Goal: Task Accomplishment & Management: Complete application form

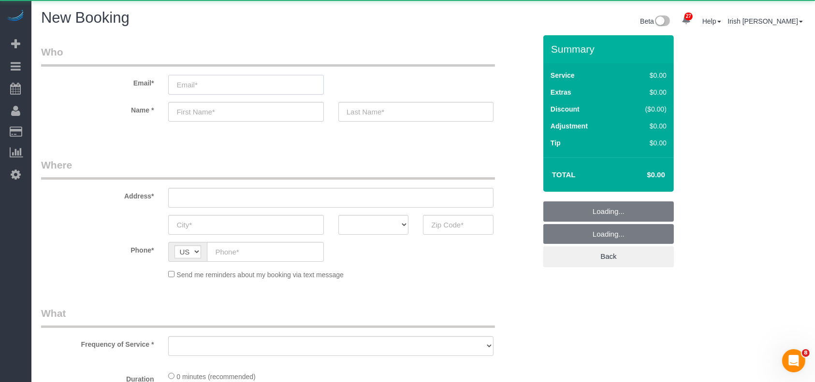
click at [257, 89] on input "email" at bounding box center [245, 85] width 155 height 20
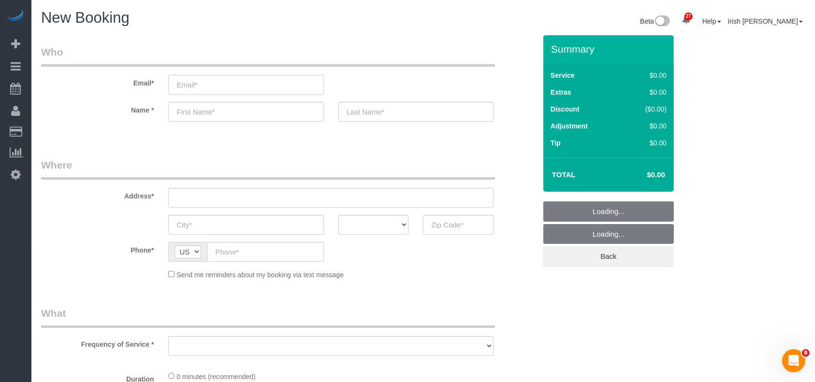
paste input "[EMAIL_ADDRESS][DOMAIN_NAME]"
type input "[EMAIL_ADDRESS][DOMAIN_NAME]"
select select "object:7210"
select select "3"
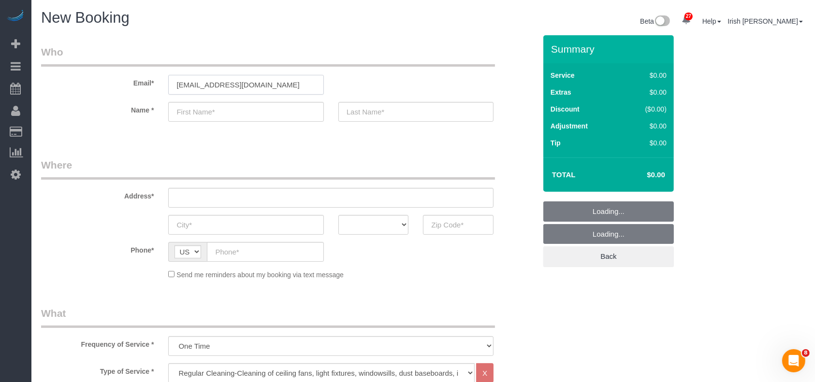
select select "object:7269"
type input "[EMAIL_ADDRESS][DOMAIN_NAME]"
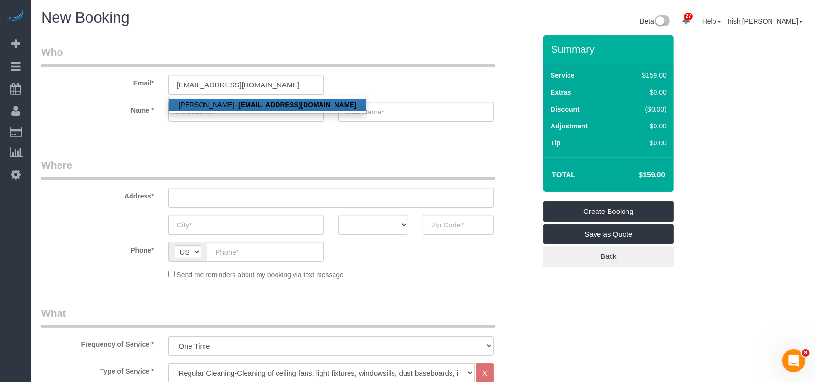
drag, startPoint x: 220, startPoint y: 106, endPoint x: 217, endPoint y: 97, distance: 10.2
click at [221, 106] on link "[PERSON_NAME] - [EMAIL_ADDRESS][DOMAIN_NAME]" at bounding box center [267, 105] width 197 height 13
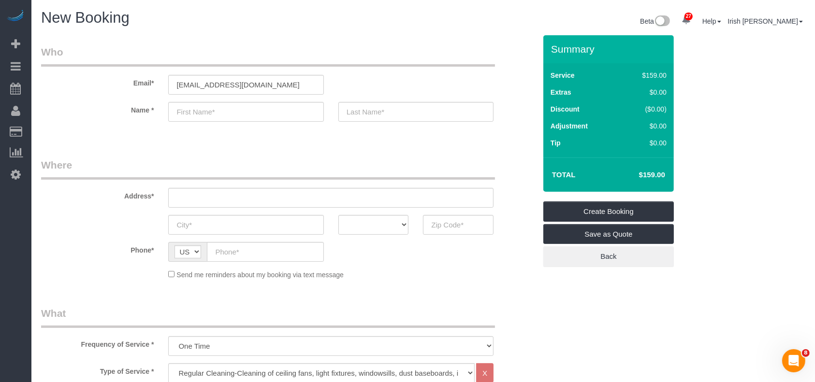
type input "[PERSON_NAME]"
type input "Tu"
type input "[PHONE_NUMBER]"
type input "[STREET_ADDRESS][PERSON_NAME],"
type input "Fate"
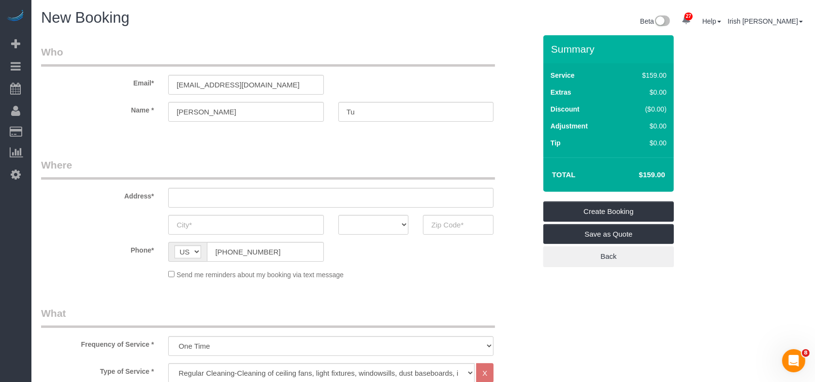
select select "[GEOGRAPHIC_DATA]"
type input "75189"
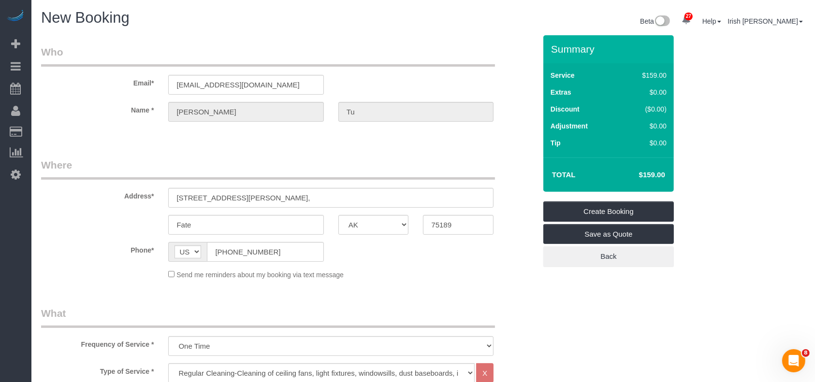
select select "string:fspay-a313df87-758b-46ad-a639-6a3223da5fc5"
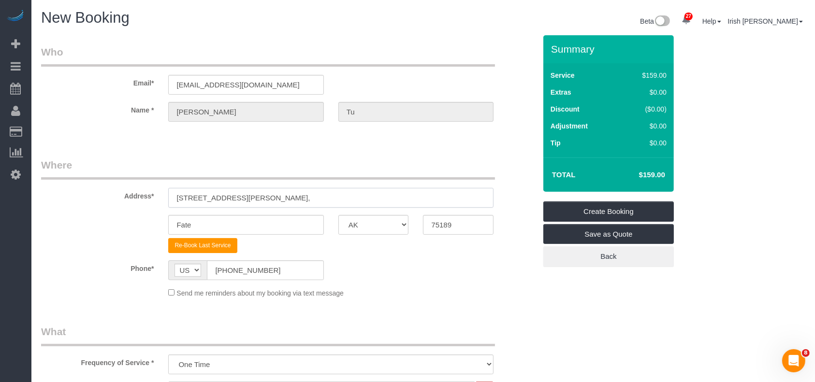
drag, startPoint x: 287, startPoint y: 199, endPoint x: 38, endPoint y: 214, distance: 249.4
paste input "[STREET_ADDRESS]"
click at [269, 195] on input "[STREET_ADDRESS]" at bounding box center [330, 198] width 325 height 20
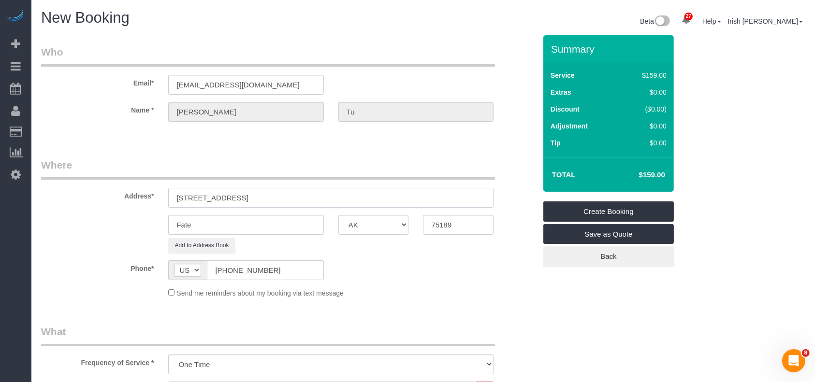
type input "[STREET_ADDRESS]"
drag, startPoint x: 132, startPoint y: 224, endPoint x: 123, endPoint y: 223, distance: 8.2
click at [123, 223] on div "Fate AK AL AR AZ CA CO CT DC DE [GEOGRAPHIC_DATA] [GEOGRAPHIC_DATA] HI IA ID IL…" at bounding box center [289, 225] width 510 height 20
paste input "Kennedal"
type input "Kennedale"
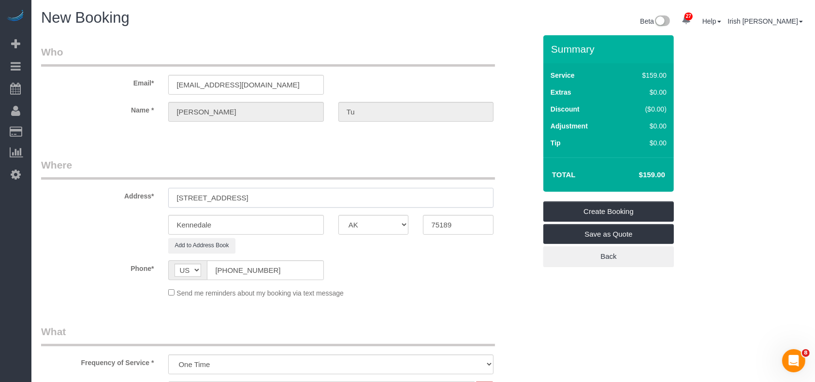
click at [322, 196] on input "[STREET_ADDRESS]" at bounding box center [330, 198] width 325 height 20
drag, startPoint x: 467, startPoint y: 223, endPoint x: 384, endPoint y: 229, distance: 82.4
click at [384, 230] on div "Kennedale AK AL AR AZ CA CO CT DC DE [GEOGRAPHIC_DATA] [GEOGRAPHIC_DATA] HI IA …" at bounding box center [289, 225] width 510 height 20
paste input "6060"
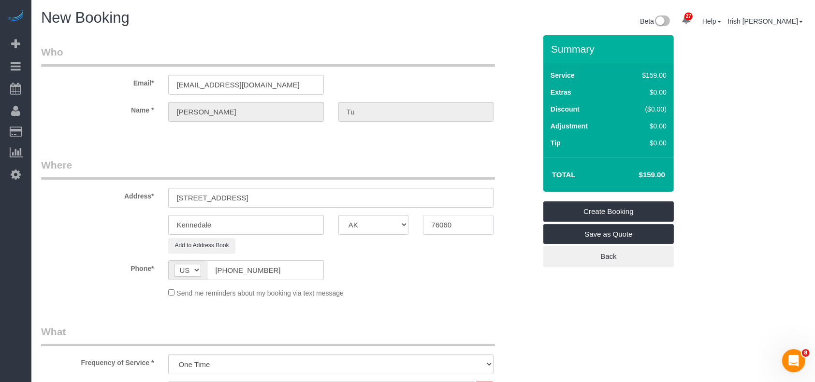
type input "76060"
drag, startPoint x: 364, startPoint y: 199, endPoint x: 258, endPoint y: 190, distance: 106.3
click at [258, 190] on input "[STREET_ADDRESS]" at bounding box center [330, 198] width 325 height 20
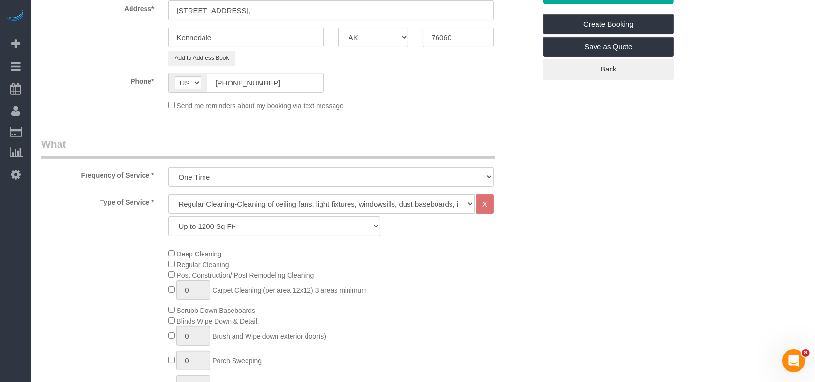
scroll to position [322, 0]
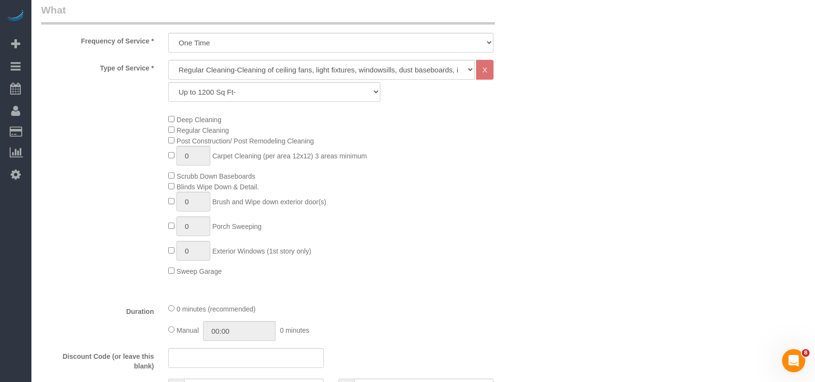
type input "[STREET_ADDRESS],"
click at [220, 82] on select "Up to 1200 Sq Ft- [DATE]-[DATE] Sq Ft [DATE]-[DATE] Sq Ft [DATE]-[DATE] Sq Ft […" at bounding box center [274, 92] width 212 height 20
click at [221, 87] on select "Up to 1200 Sq Ft- [DATE]-[DATE] Sq Ft [DATE]-[DATE] Sq Ft [DATE]-[DATE] Sq Ft […" at bounding box center [274, 92] width 212 height 20
click at [212, 89] on select "Up to 1200 Sq Ft- [DATE]-[DATE] Sq Ft [DATE]-[DATE] Sq Ft [DATE]-[DATE] Sq Ft […" at bounding box center [274, 92] width 212 height 20
select select "62"
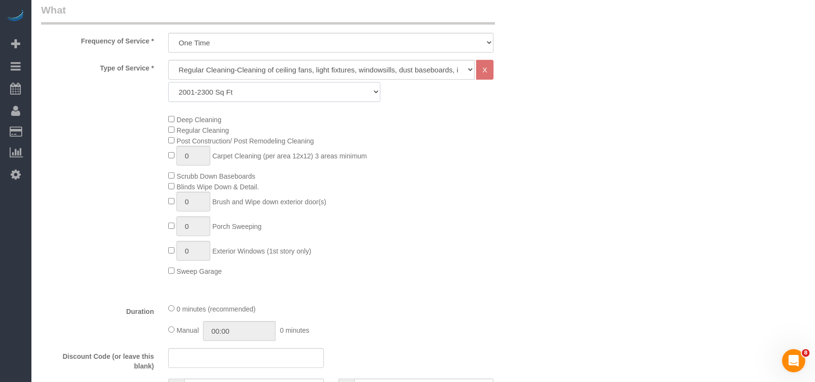
click at [168, 82] on select "Up to 1200 Sq Ft- [DATE]-[DATE] Sq Ft [DATE]-[DATE] Sq Ft [DATE]-[DATE] Sq Ft […" at bounding box center [274, 92] width 212 height 20
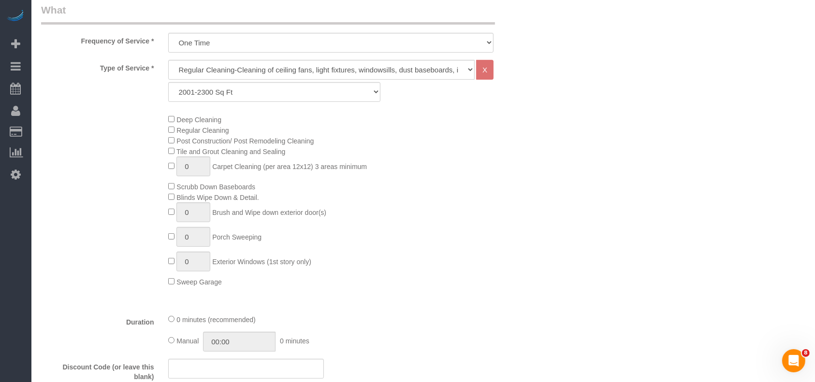
click at [167, 115] on div "Deep Cleaning Regular Cleaning Post Construction/ Post Remodeling Cleaning Tile…" at bounding box center [352, 200] width 382 height 173
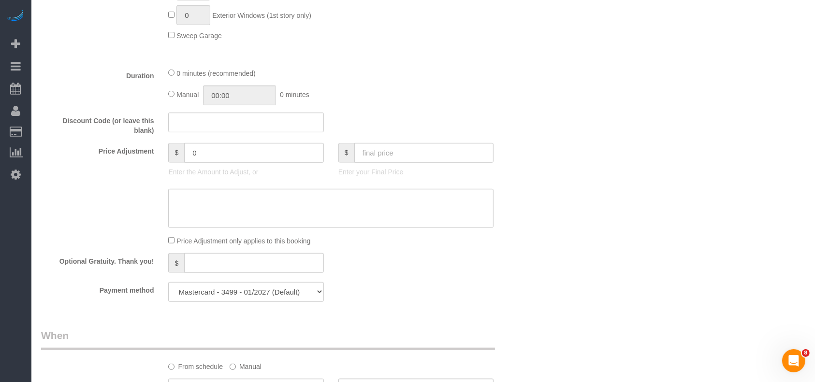
scroll to position [644, 0]
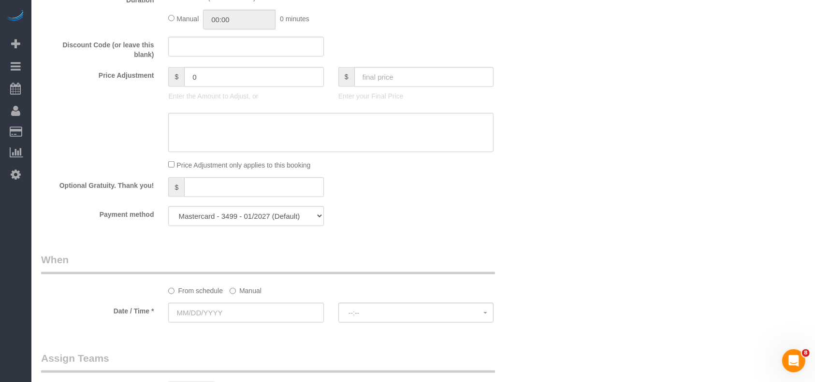
click at [240, 293] on label "Manual" at bounding box center [246, 289] width 32 height 13
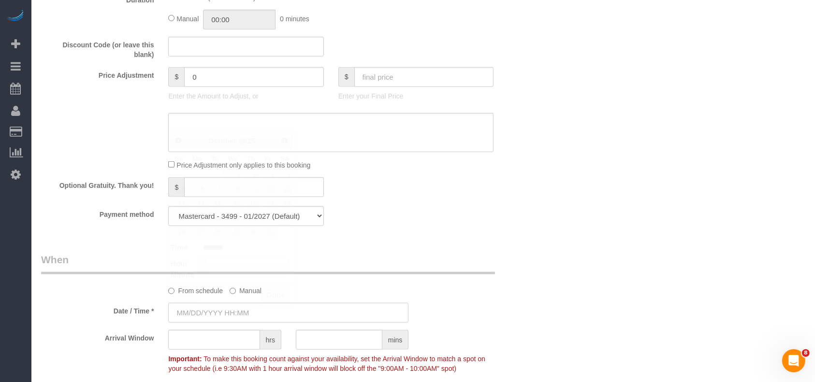
click at [224, 310] on input "text" at bounding box center [288, 313] width 240 height 20
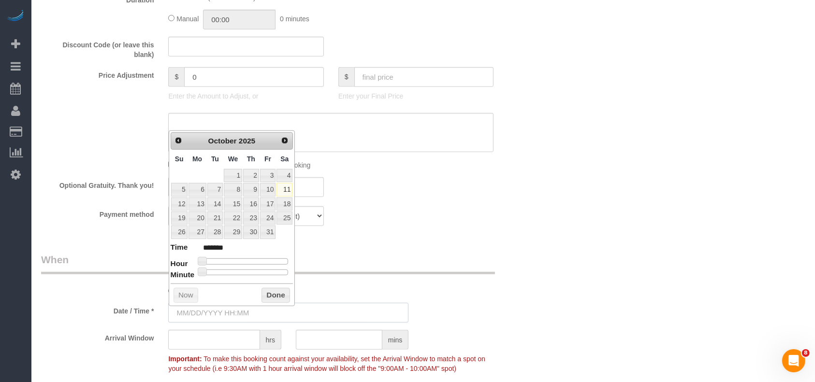
type input "[DATE] 8:00AM"
click at [286, 191] on link "11" at bounding box center [285, 189] width 16 height 13
drag, startPoint x: 272, startPoint y: 291, endPoint x: 487, endPoint y: 246, distance: 219.8
click at [273, 291] on button "Done" at bounding box center [276, 295] width 29 height 15
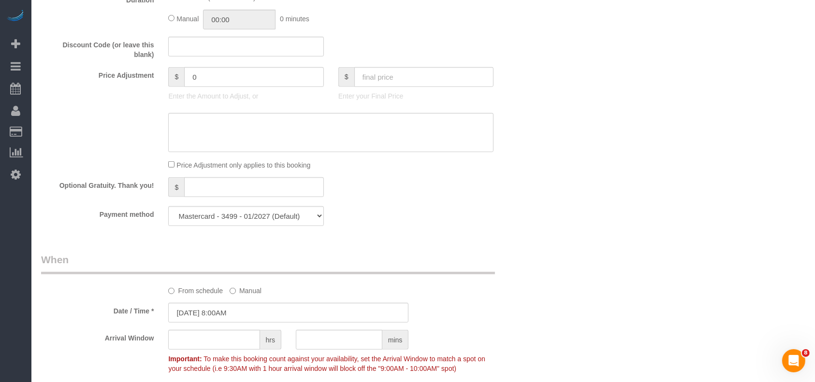
click at [485, 244] on div "Who Email* [EMAIL_ADDRESS][DOMAIN_NAME] Name * [PERSON_NAME] Tu Where Address* …" at bounding box center [289, 45] width 510 height 1309
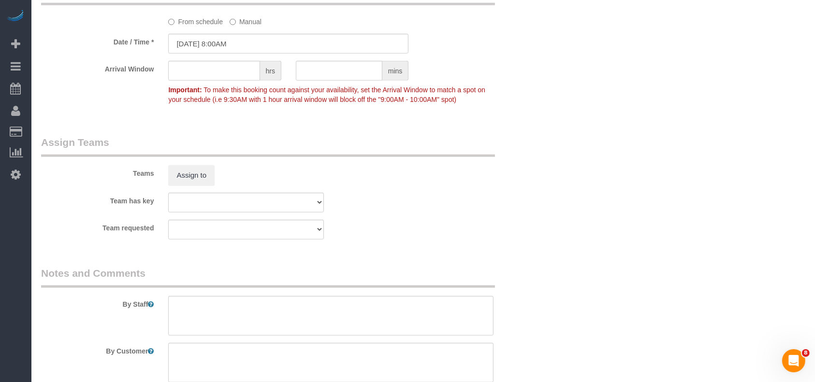
scroll to position [967, 0]
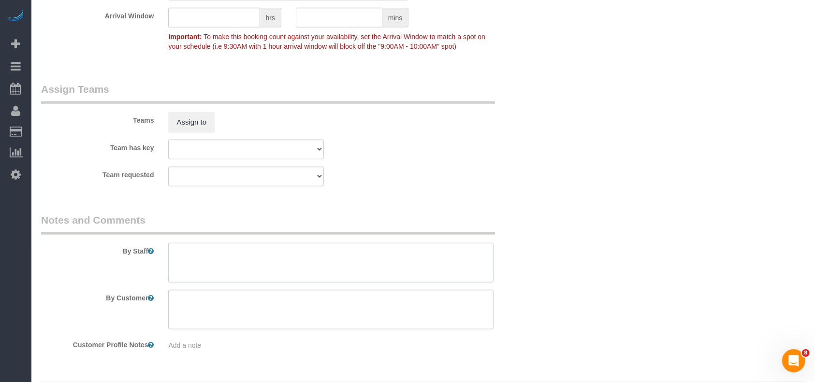
click at [211, 270] on textarea at bounding box center [330, 263] width 325 height 40
paste textarea "* throw away small stuff in the refrigerator and cabinet"
type textarea "* throw away small stuff in the refrigerator and cabinet"
click at [249, 318] on textarea at bounding box center [330, 310] width 325 height 40
paste textarea "Please do not throw away the garage openers. I left it on the kitchen counter"
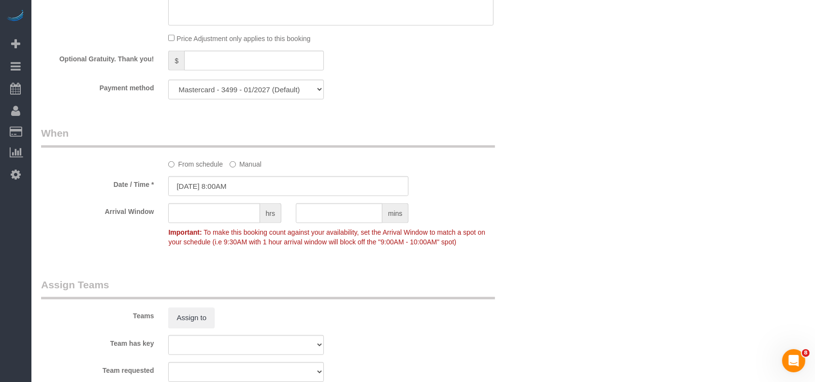
scroll to position [709, 0]
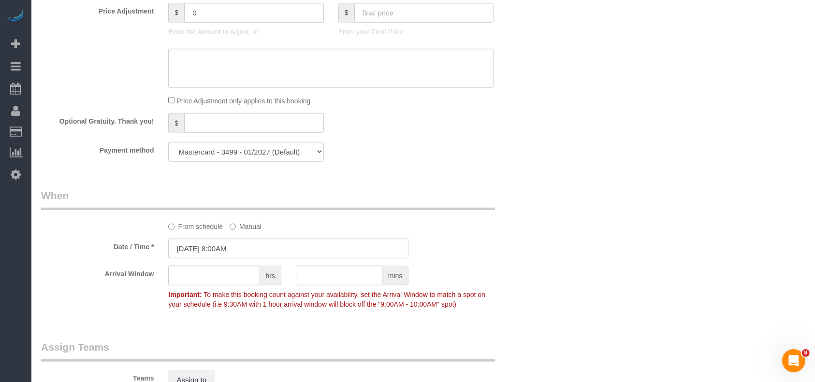
type textarea "Please do not throw away the garage openers. I left it on the kitchen counter"
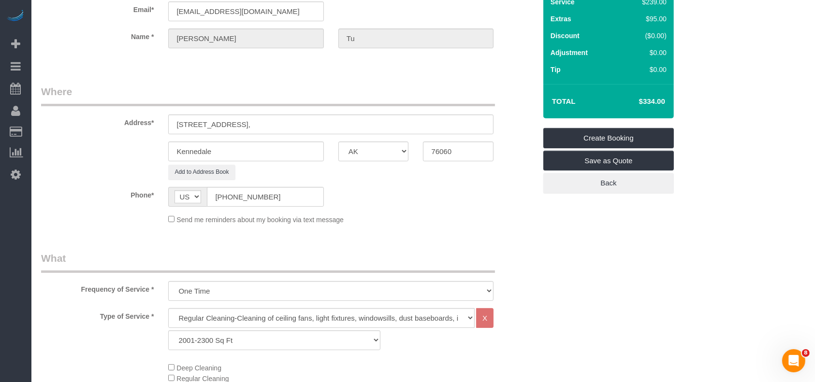
scroll to position [0, 0]
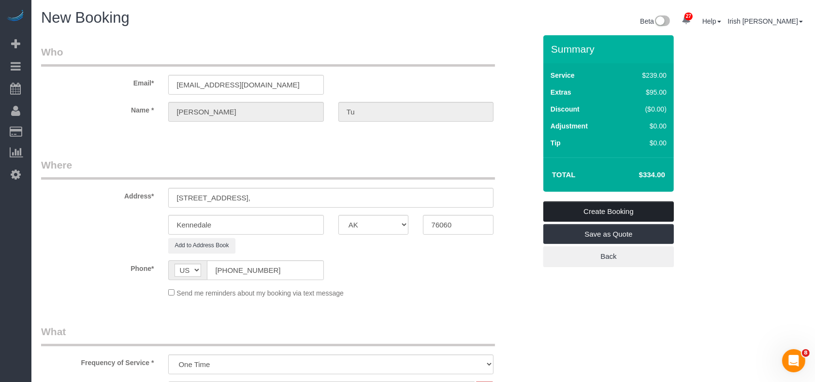
click at [640, 214] on link "Create Booking" at bounding box center [608, 212] width 131 height 20
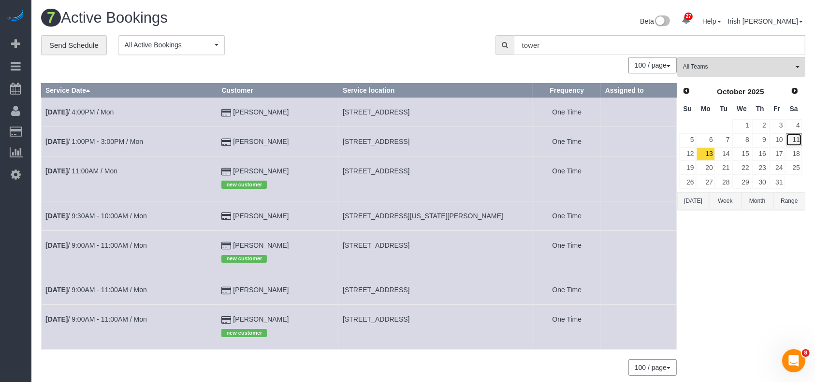
click at [795, 142] on link "11" at bounding box center [794, 139] width 16 height 13
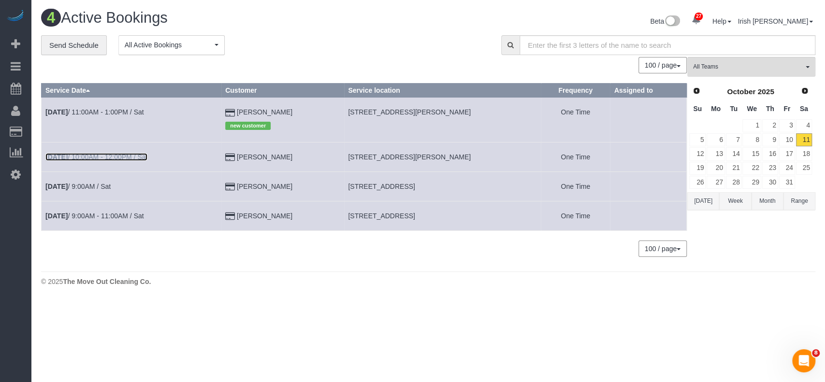
click at [111, 158] on link "[DATE] 10:00AM - 12:00PM / Sat" at bounding box center [96, 157] width 102 height 8
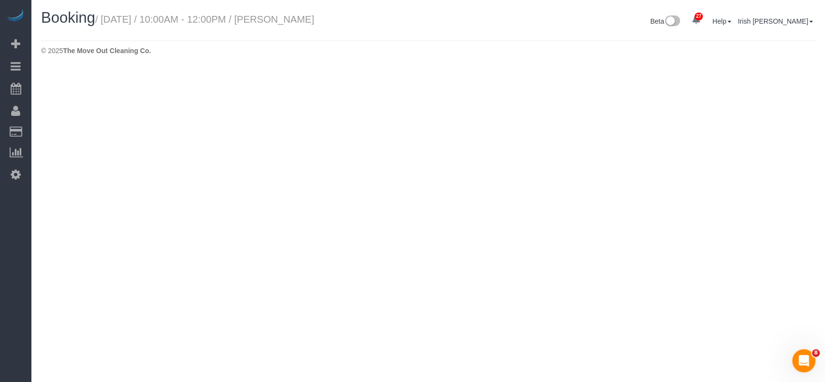
select select "[GEOGRAPHIC_DATA]"
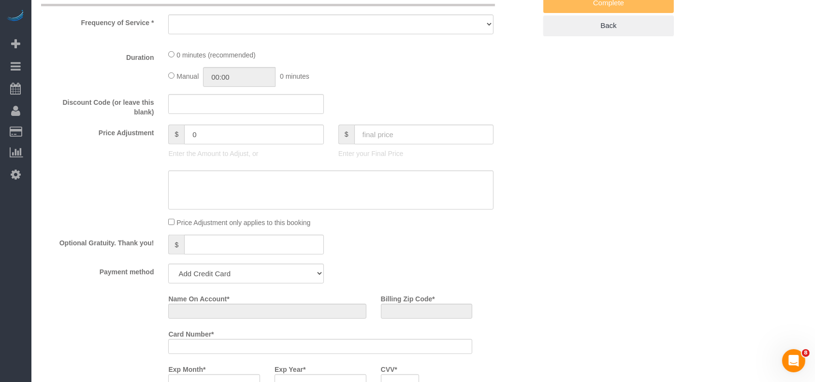
select select "object:7871"
select select "string:fspay-3de21d08-b4b3-49f8-9674-3012728cd51d"
select select "spot151"
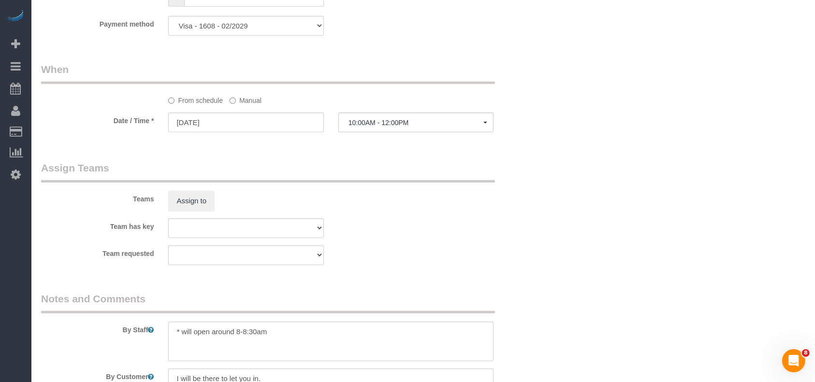
select select "object:7888"
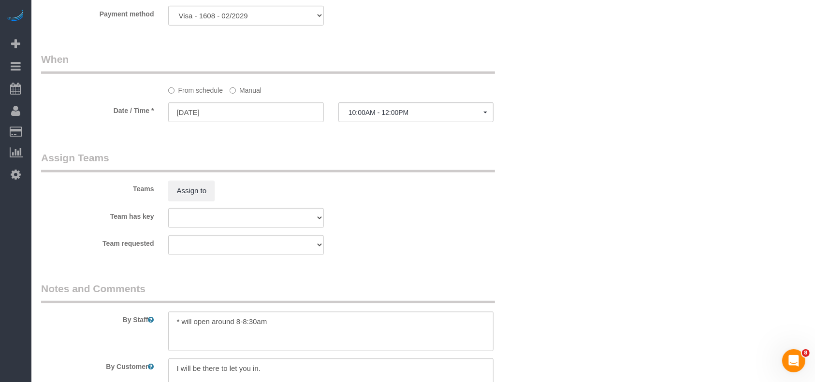
select select "3"
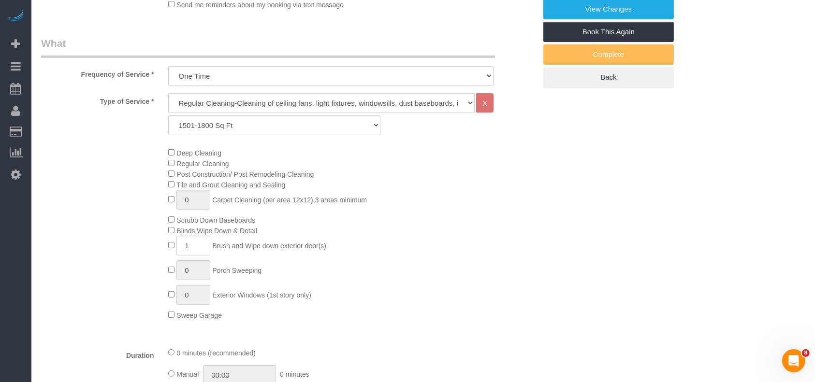
scroll to position [214, 0]
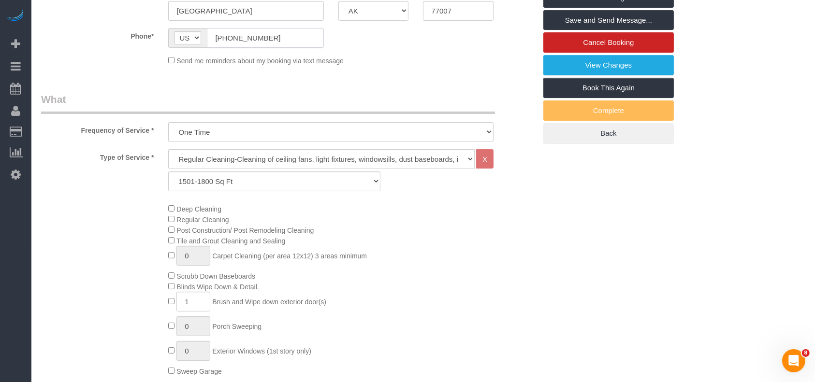
drag, startPoint x: 279, startPoint y: 37, endPoint x: 164, endPoint y: 24, distance: 115.8
click at [166, 23] on fieldset "Where Address* [STREET_ADDRESS][PERSON_NAME] [GEOGRAPHIC_DATA] AK AL AR AZ CA C…" at bounding box center [288, 8] width 495 height 129
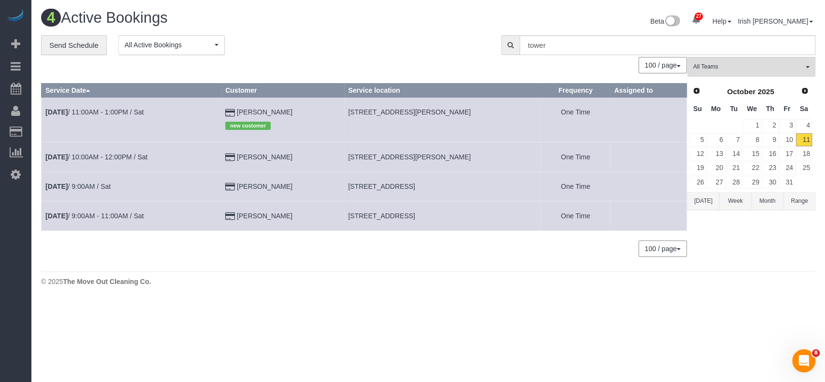
click at [96, 106] on td "[DATE] 11:00AM - 1:00PM / Sat" at bounding box center [132, 120] width 180 height 44
click at [92, 109] on link "[DATE] 11:00AM - 1:00PM / Sat" at bounding box center [94, 112] width 99 height 8
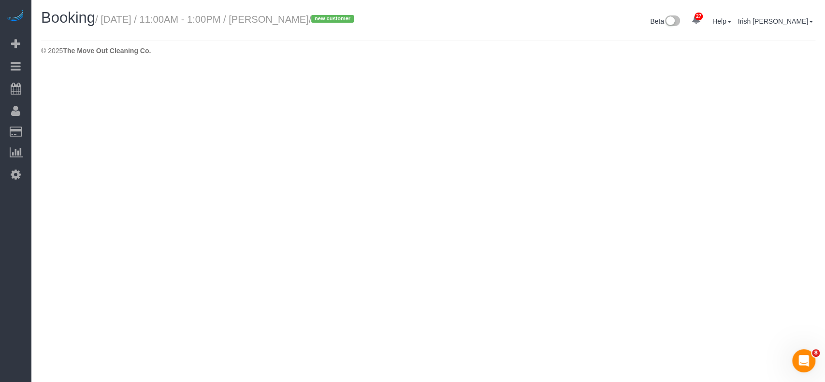
select select "[GEOGRAPHIC_DATA]"
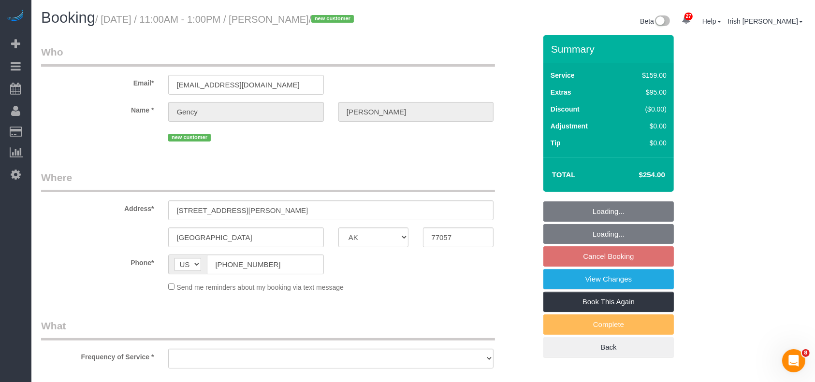
select select "object:8393"
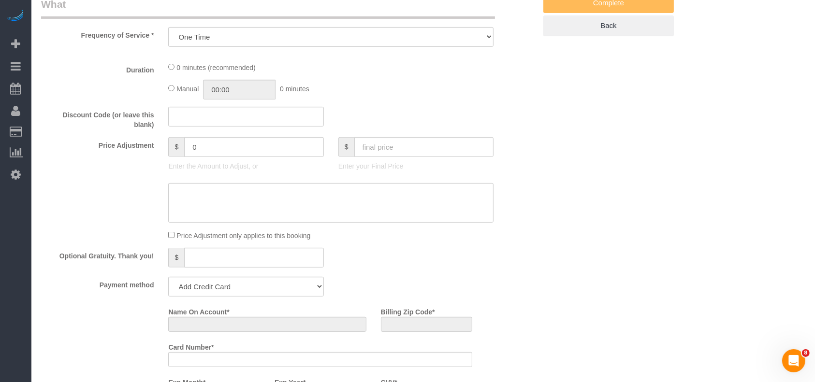
select select "string:fspay-8b04cd88-9780-47aa-82a2-094e56c188ad"
select select "3"
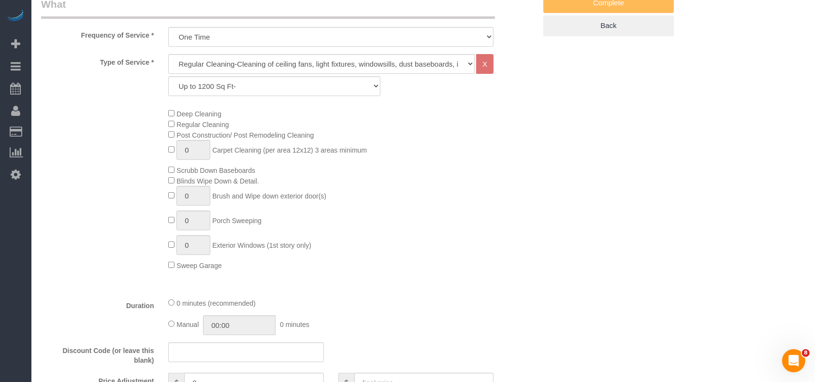
select select "object:8477"
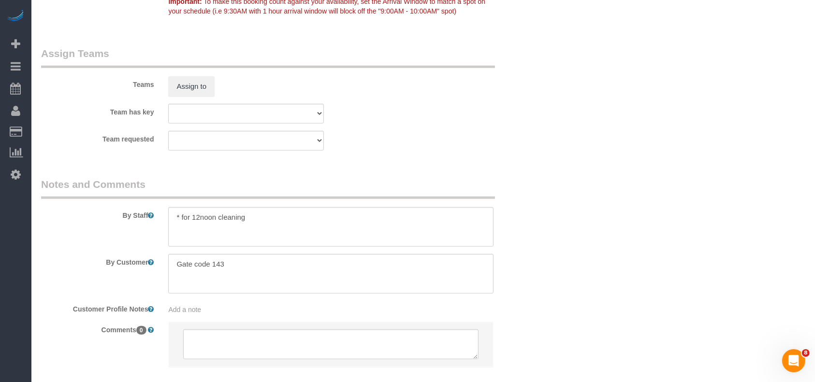
scroll to position [1043, 0]
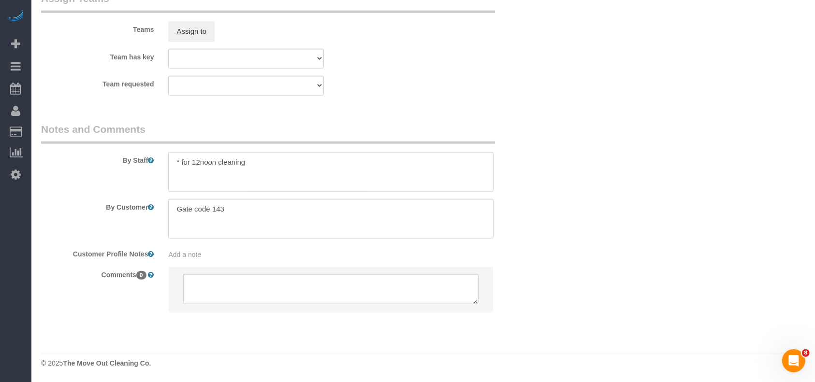
drag, startPoint x: 182, startPoint y: 164, endPoint x: 256, endPoint y: 162, distance: 74.5
click at [256, 162] on textarea at bounding box center [330, 172] width 325 height 40
type textarea "* will open around 8-8:30am"
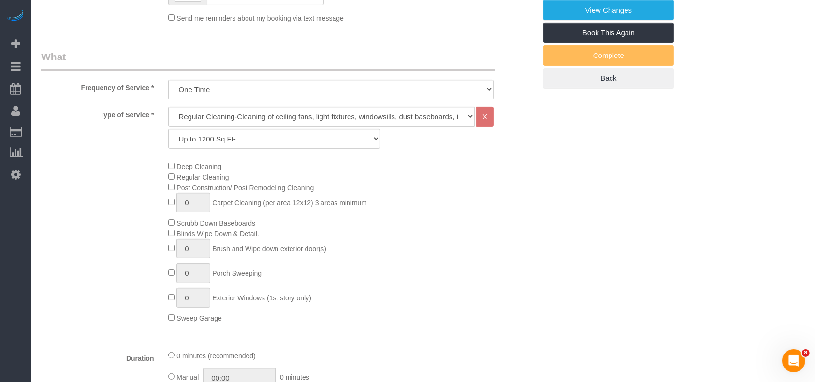
scroll to position [12, 0]
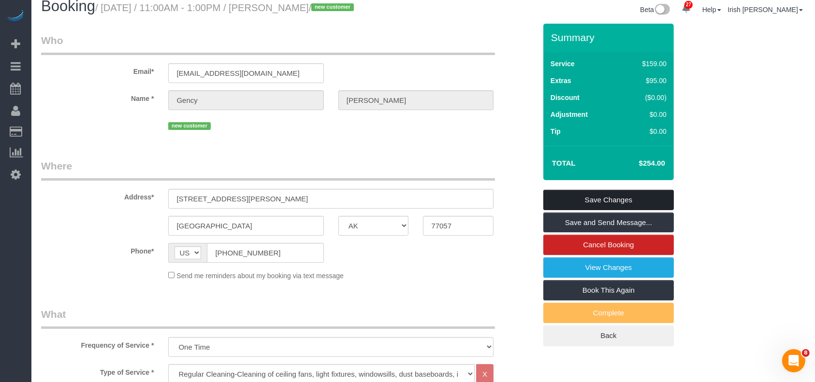
click at [647, 199] on link "Save Changes" at bounding box center [608, 200] width 131 height 20
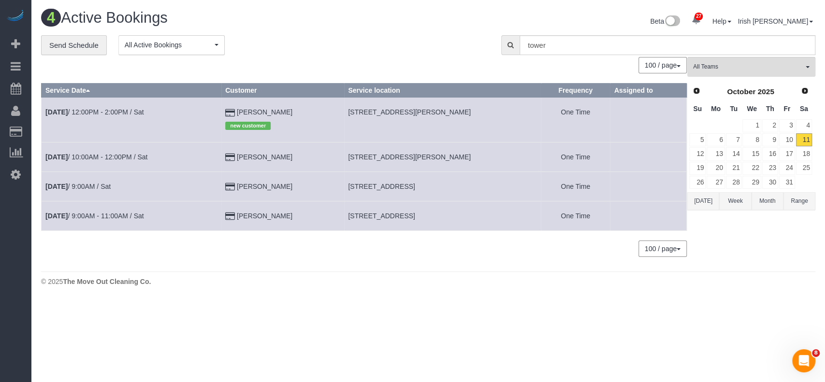
drag, startPoint x: 298, startPoint y: 217, endPoint x: 232, endPoint y: 219, distance: 66.3
click at [232, 219] on td "[PERSON_NAME]" at bounding box center [282, 215] width 123 height 29
copy td "[PERSON_NAME]"
drag, startPoint x: 285, startPoint y: 192, endPoint x: 225, endPoint y: 192, distance: 60.0
click at [225, 192] on tr "[DATE] 9:00AM / Sat [PERSON_NAME] [STREET_ADDRESS] One Time" at bounding box center [364, 186] width 645 height 29
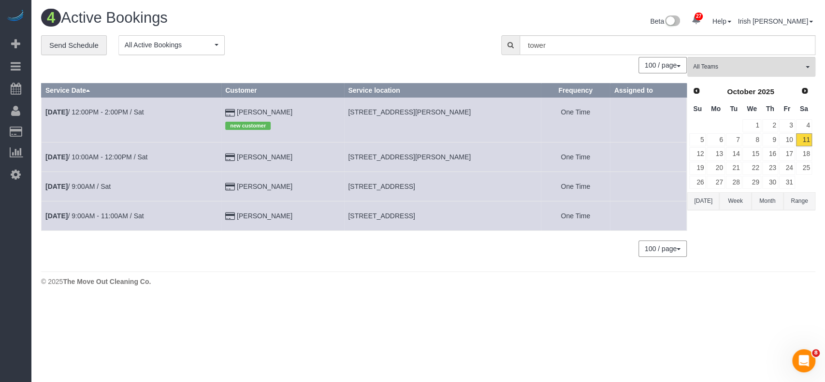
copy tr "[PERSON_NAME]"
click at [735, 203] on button "Week" at bounding box center [735, 201] width 32 height 18
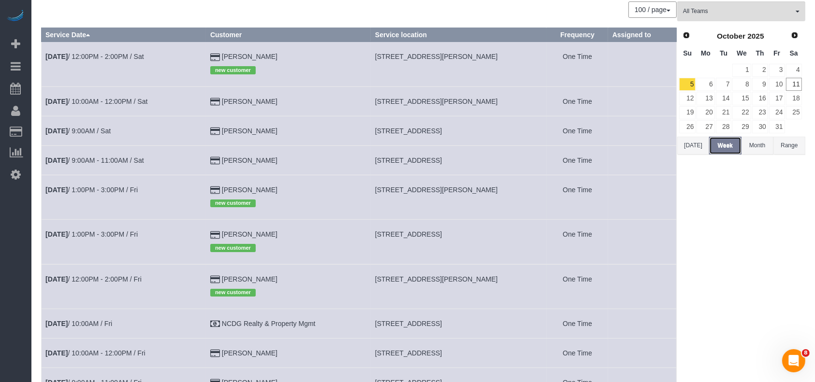
scroll to position [129, 0]
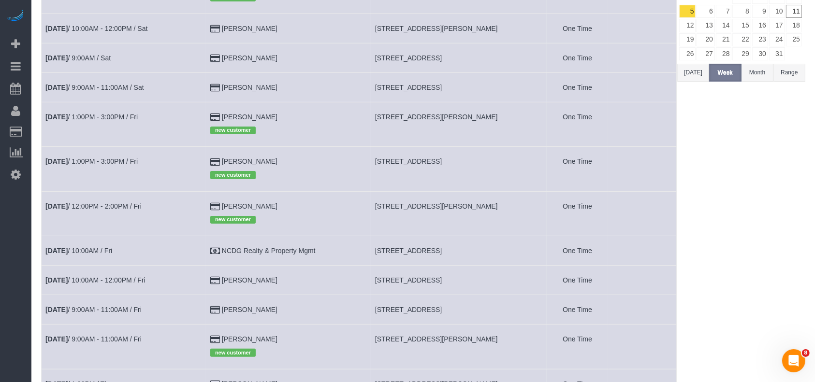
click at [431, 255] on span "[STREET_ADDRESS]" at bounding box center [408, 251] width 67 height 8
copy tr "[STREET_ADDRESS]"
